Goal: Information Seeking & Learning: Understand process/instructions

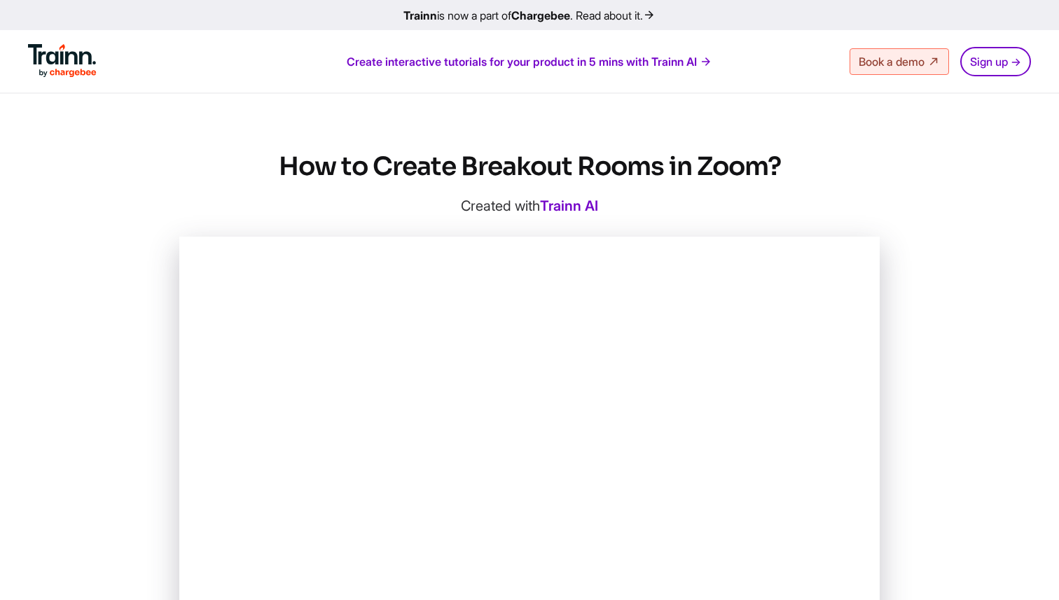
click at [731, 175] on h1 "How to Create Breakout Rooms in Zoom?" at bounding box center [529, 167] width 700 height 34
click at [729, 175] on h1 "How to Create Breakout Rooms in Zoom?" at bounding box center [529, 167] width 700 height 34
drag, startPoint x: 701, startPoint y: 172, endPoint x: 769, endPoint y: 172, distance: 67.9
click at [769, 172] on h1 "How to Create Breakout Rooms in Zoom?" at bounding box center [529, 167] width 700 height 34
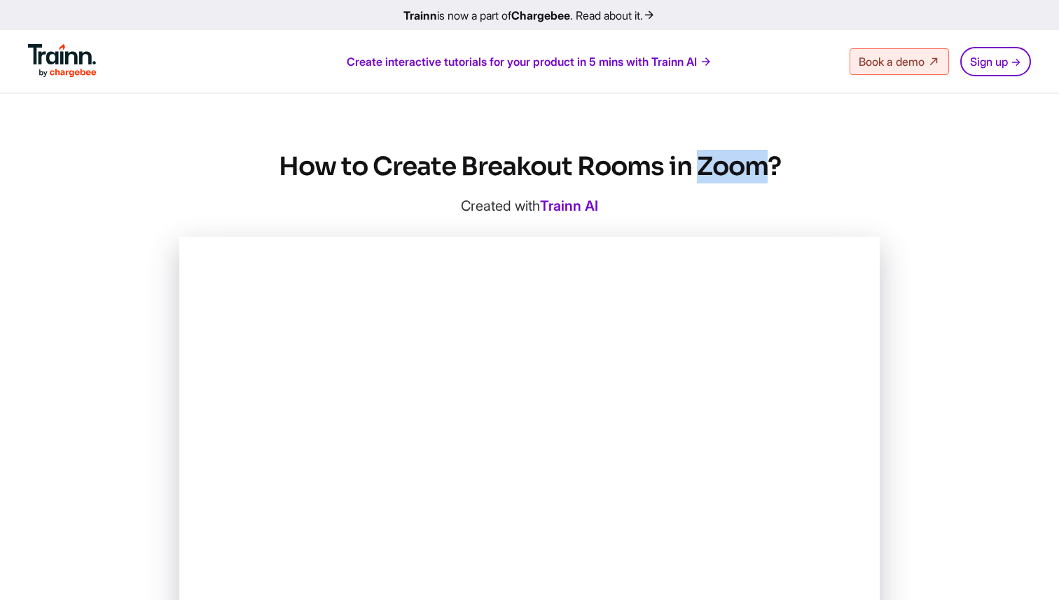
drag, startPoint x: 695, startPoint y: 169, endPoint x: 760, endPoint y: 169, distance: 64.4
click at [760, 169] on h1 "How to Create Breakout Rooms in Zoom?" at bounding box center [529, 167] width 700 height 34
click at [772, 170] on h1 "How to Create Breakout Rooms in Zoom?" at bounding box center [529, 167] width 700 height 34
drag, startPoint x: 768, startPoint y: 171, endPoint x: 690, endPoint y: 172, distance: 77.7
click at [690, 172] on h1 "How to Create Breakout Rooms in Zoom?" at bounding box center [529, 167] width 700 height 34
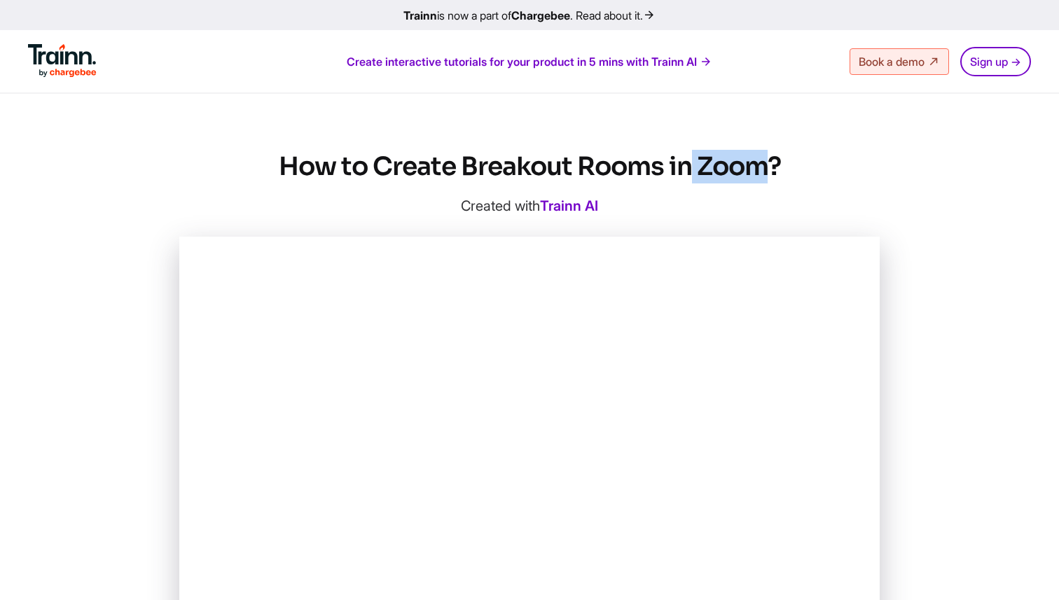
click at [700, 172] on h1 "How to Create Breakout Rooms in Zoom?" at bounding box center [529, 167] width 700 height 34
drag, startPoint x: 700, startPoint y: 172, endPoint x: 764, endPoint y: 174, distance: 63.8
click at [764, 174] on h1 "How to Create Breakout Rooms in Zoom?" at bounding box center [529, 167] width 700 height 34
drag, startPoint x: 766, startPoint y: 174, endPoint x: 701, endPoint y: 173, distance: 65.1
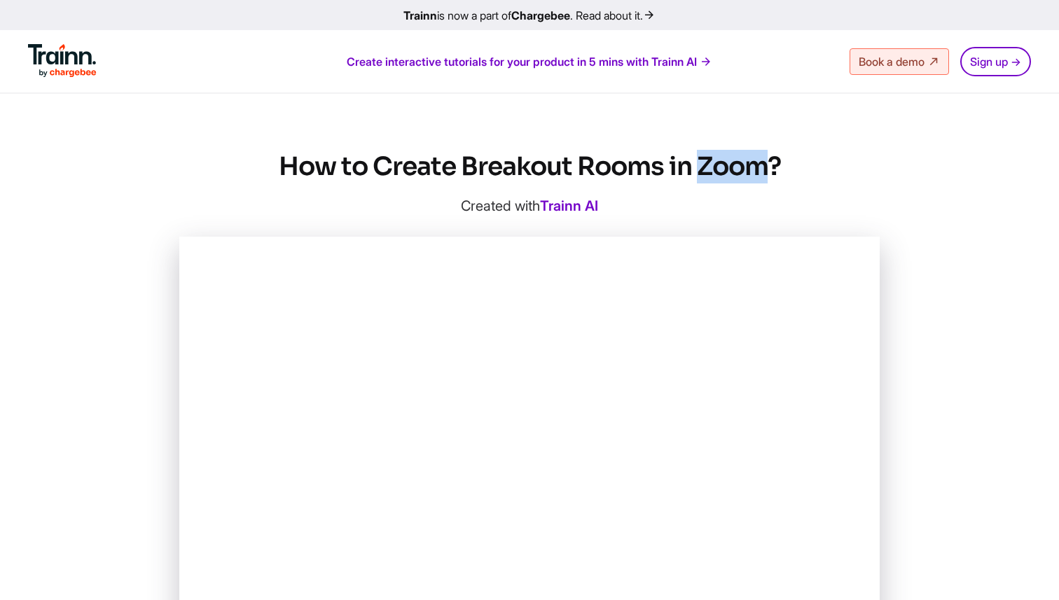
click at [701, 173] on h1 "How to Create Breakout Rooms in Zoom?" at bounding box center [529, 167] width 700 height 34
drag, startPoint x: 701, startPoint y: 173, endPoint x: 755, endPoint y: 176, distance: 54.0
click at [755, 176] on h1 "How to Create Breakout Rooms in Zoom?" at bounding box center [529, 167] width 700 height 34
click at [763, 173] on h1 "How to Create Breakout Rooms in Zoom?" at bounding box center [529, 167] width 700 height 34
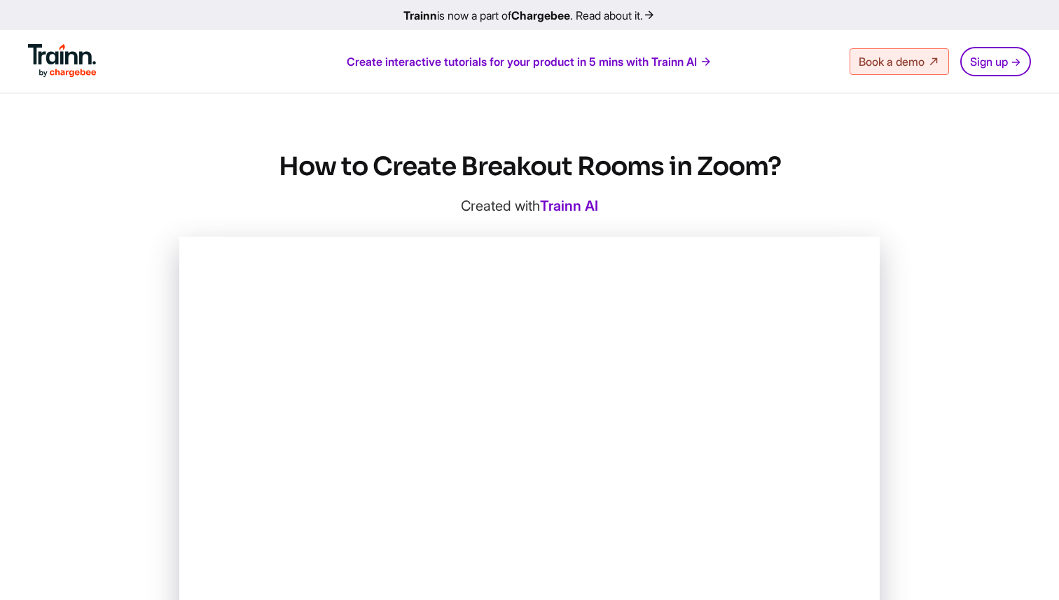
click at [638, 169] on h1 "How to Create Breakout Rooms in Zoom?" at bounding box center [529, 167] width 700 height 34
click at [215, 169] on h1 "How to Create Breakout Rooms in Zoom?" at bounding box center [529, 167] width 700 height 34
